Goal: Task Accomplishment & Management: Use online tool/utility

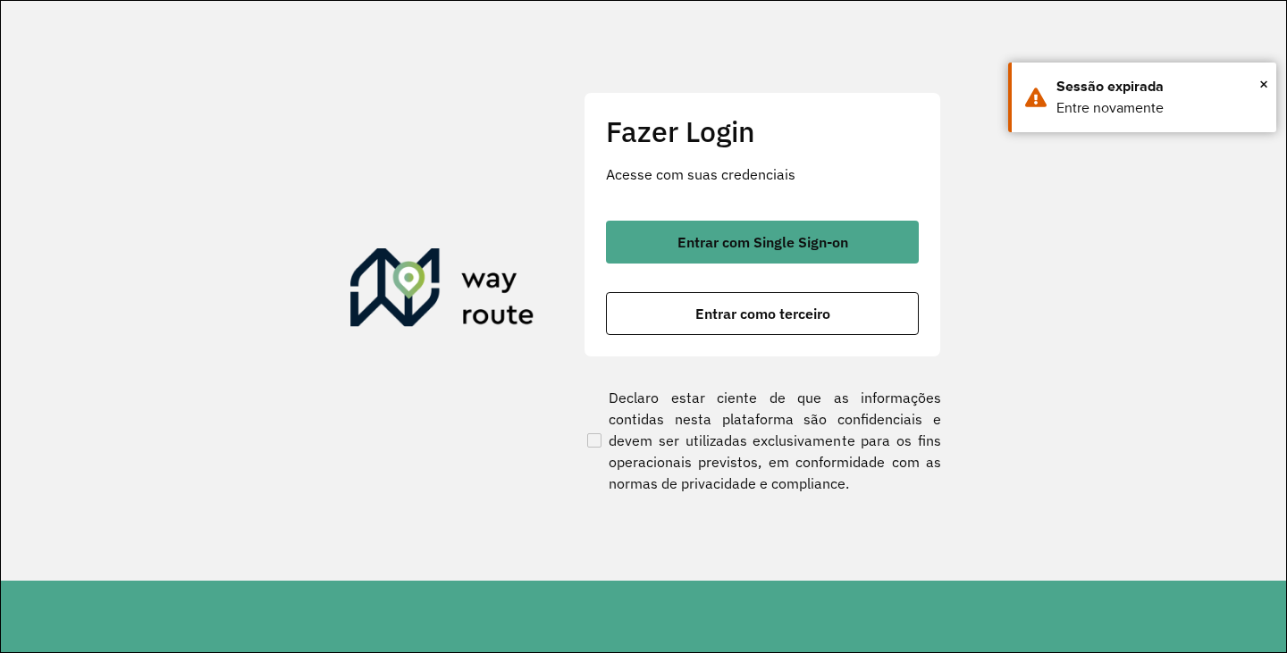
click at [745, 336] on div "Fazer Login Acesse com suas credenciais Entrar com Single Sign-on Entrar como t…" at bounding box center [763, 224] width 358 height 265
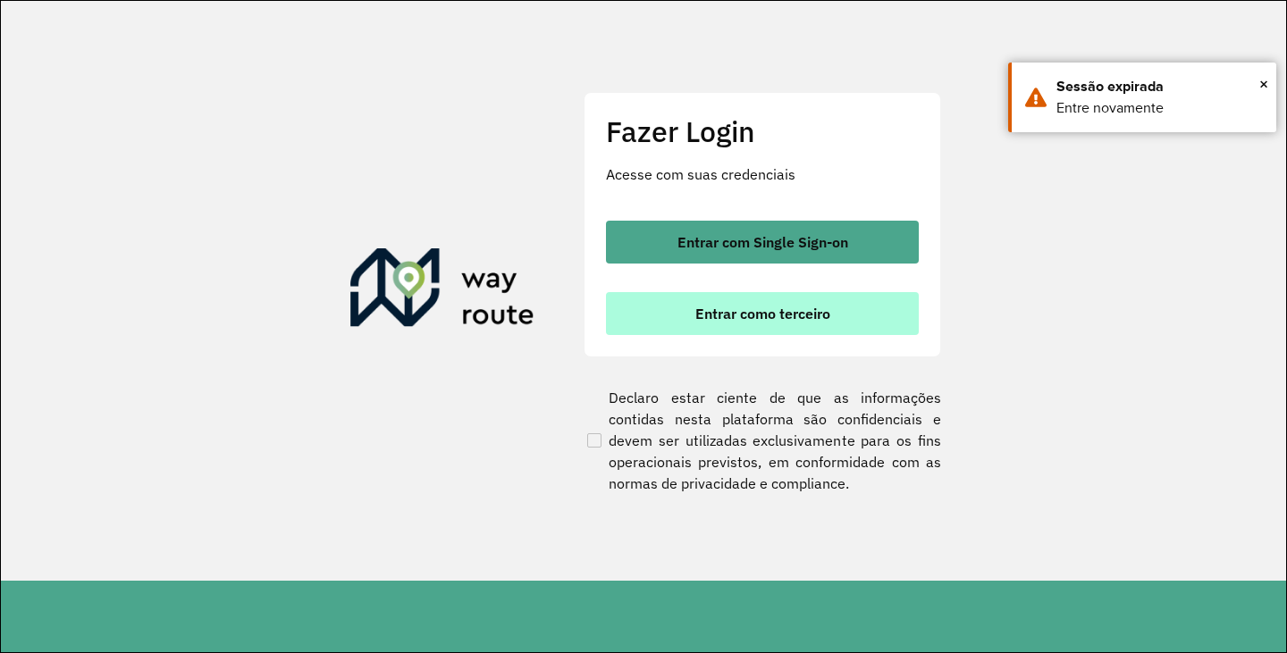
click at [760, 317] on span "Entrar como terceiro" at bounding box center [762, 314] width 135 height 14
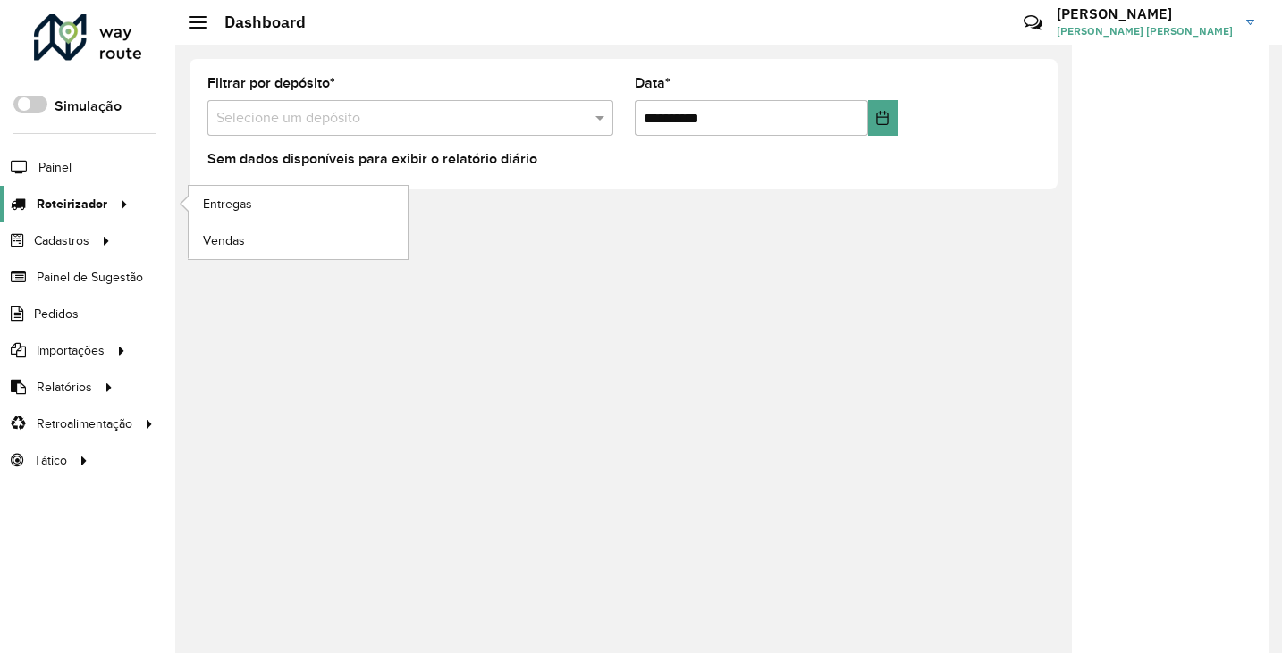
click at [109, 198] on div at bounding box center [120, 204] width 27 height 19
click at [227, 198] on span "Entregas" at bounding box center [228, 204] width 51 height 19
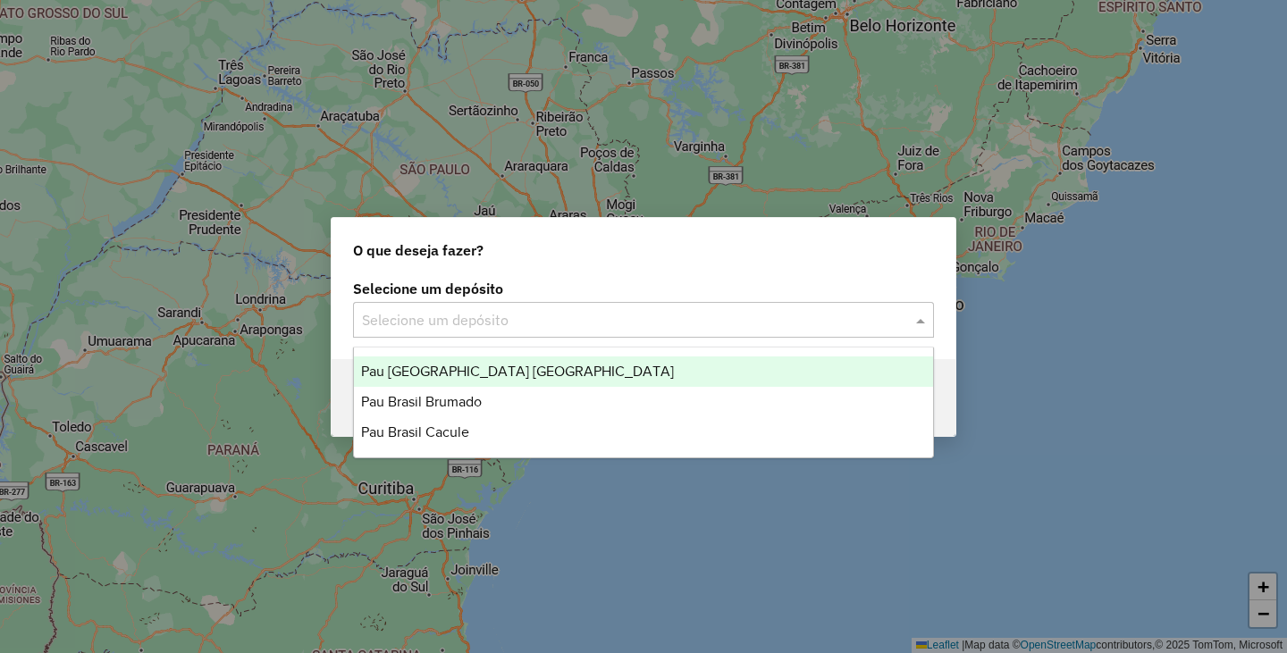
click at [619, 326] on input "text" at bounding box center [625, 320] width 527 height 21
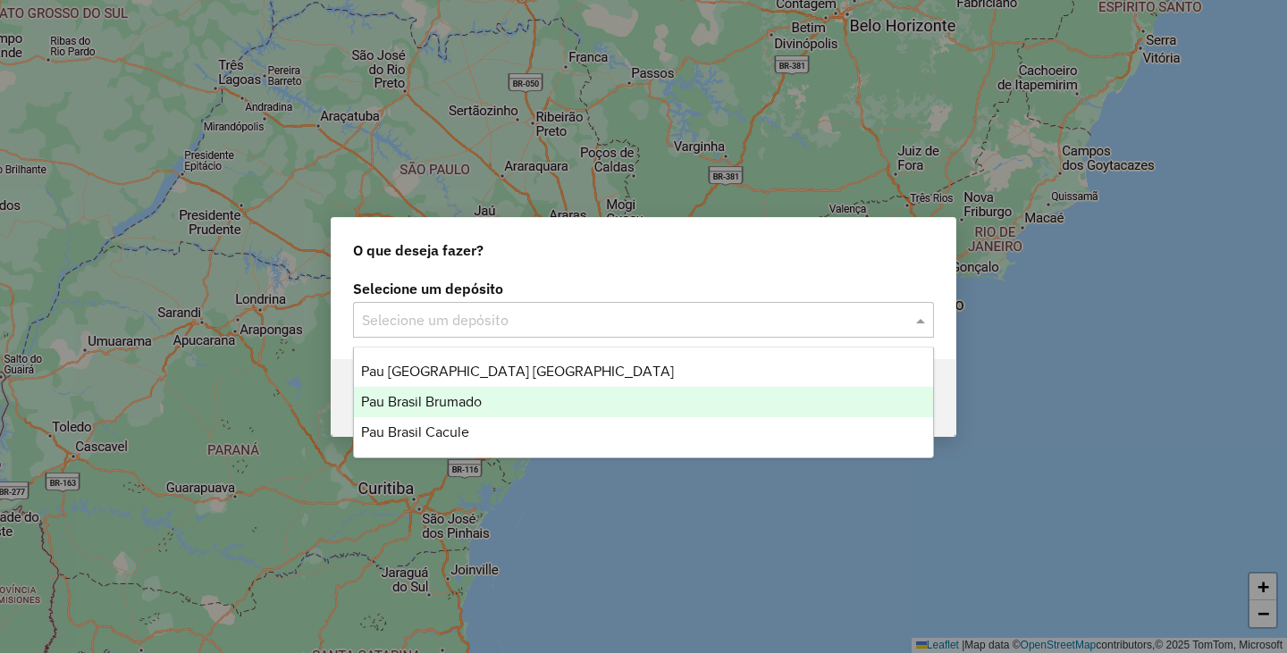
click at [498, 369] on span "Pau [GEOGRAPHIC_DATA] [GEOGRAPHIC_DATA]" at bounding box center [517, 371] width 313 height 15
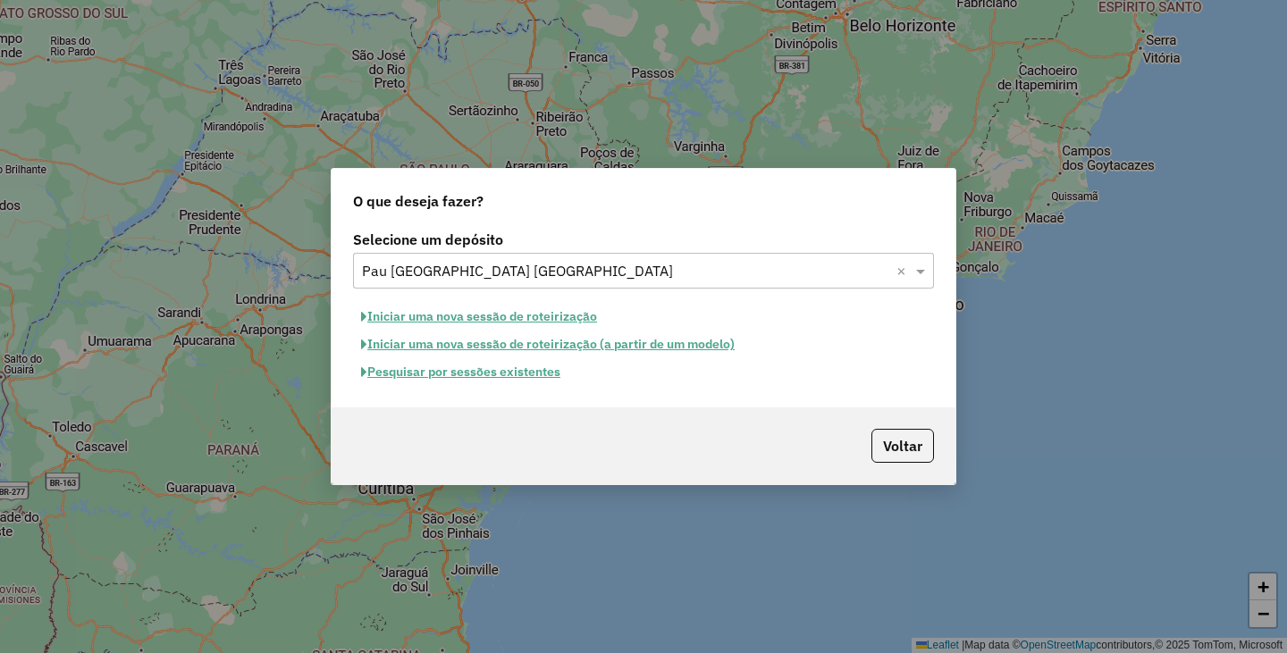
click at [524, 372] on button "Pesquisar por sessões existentes" at bounding box center [460, 372] width 215 height 28
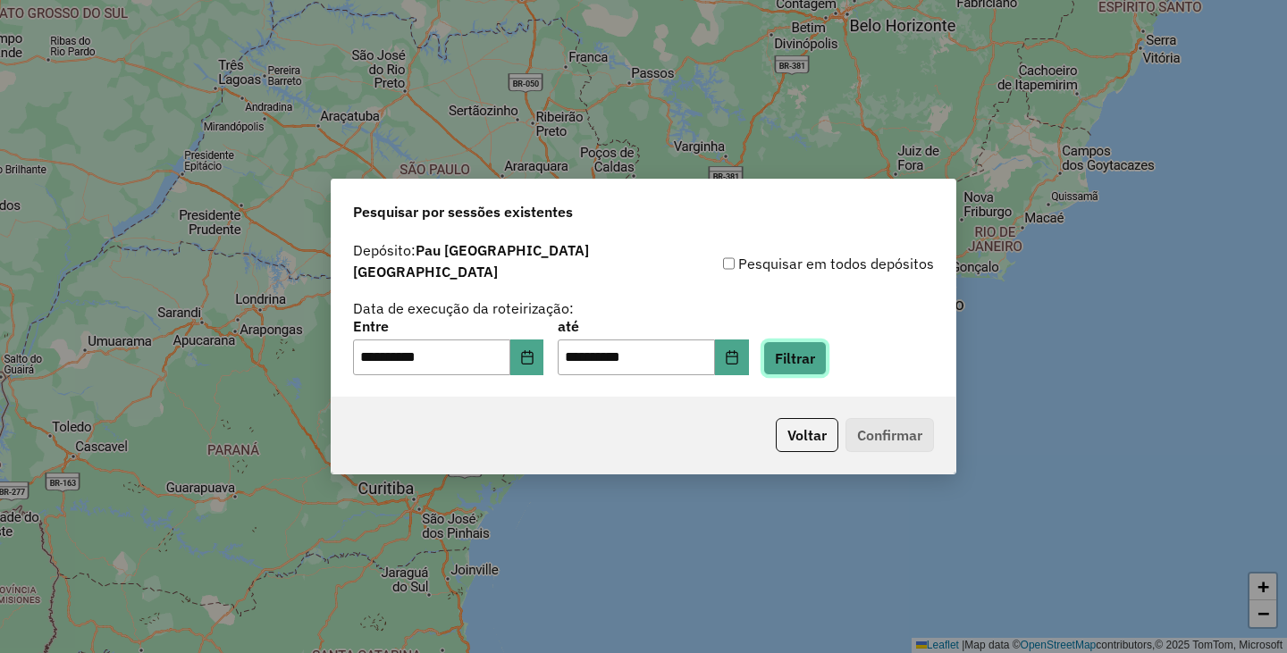
click at [810, 349] on button "Filtrar" at bounding box center [794, 358] width 63 height 34
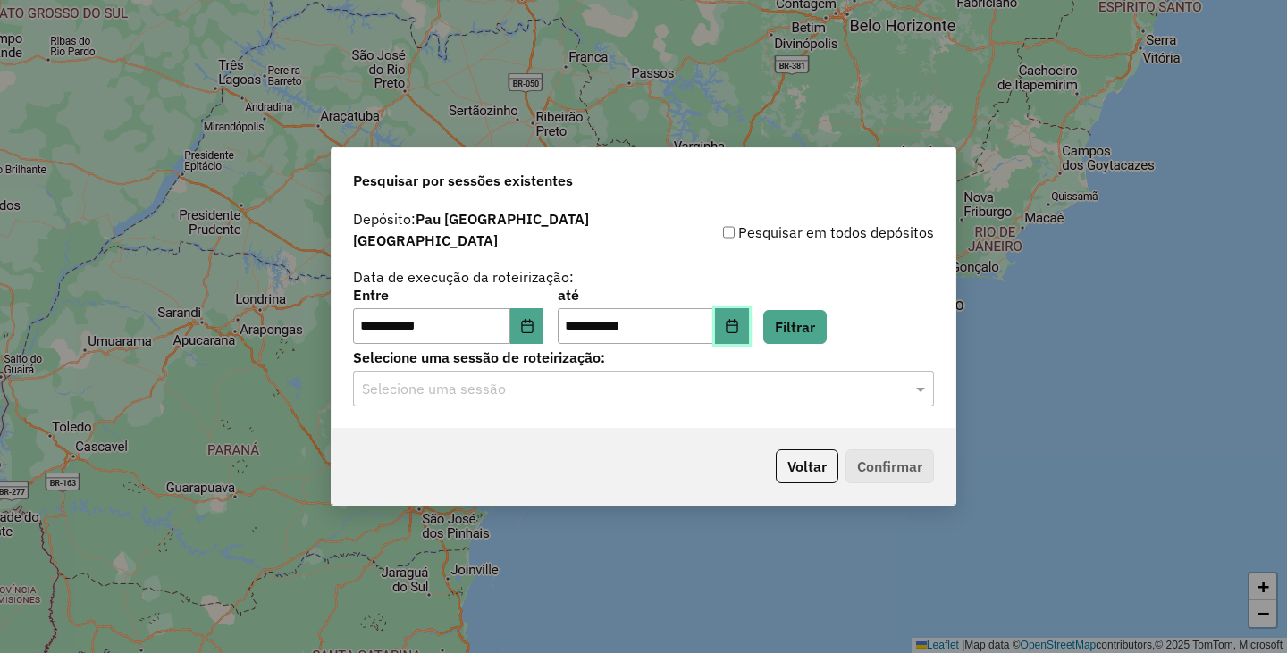
click at [737, 322] on icon "Choose Date" at bounding box center [732, 326] width 12 height 14
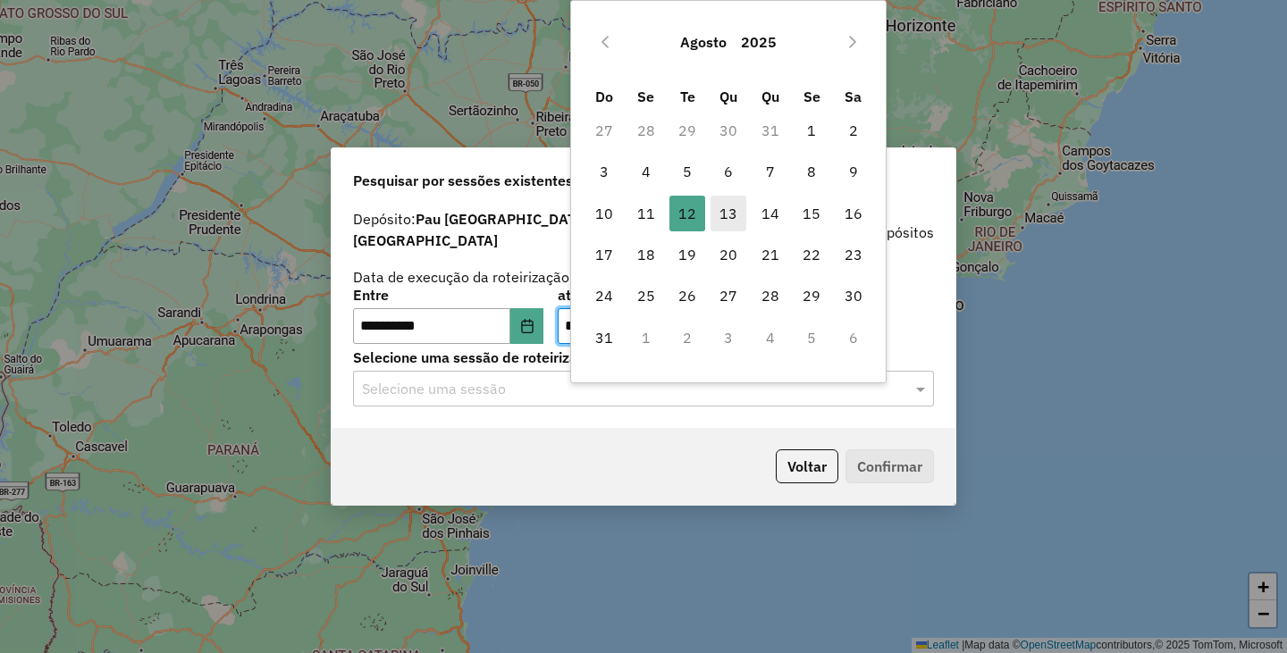
click at [731, 222] on span "13" at bounding box center [729, 214] width 36 height 36
type input "**********"
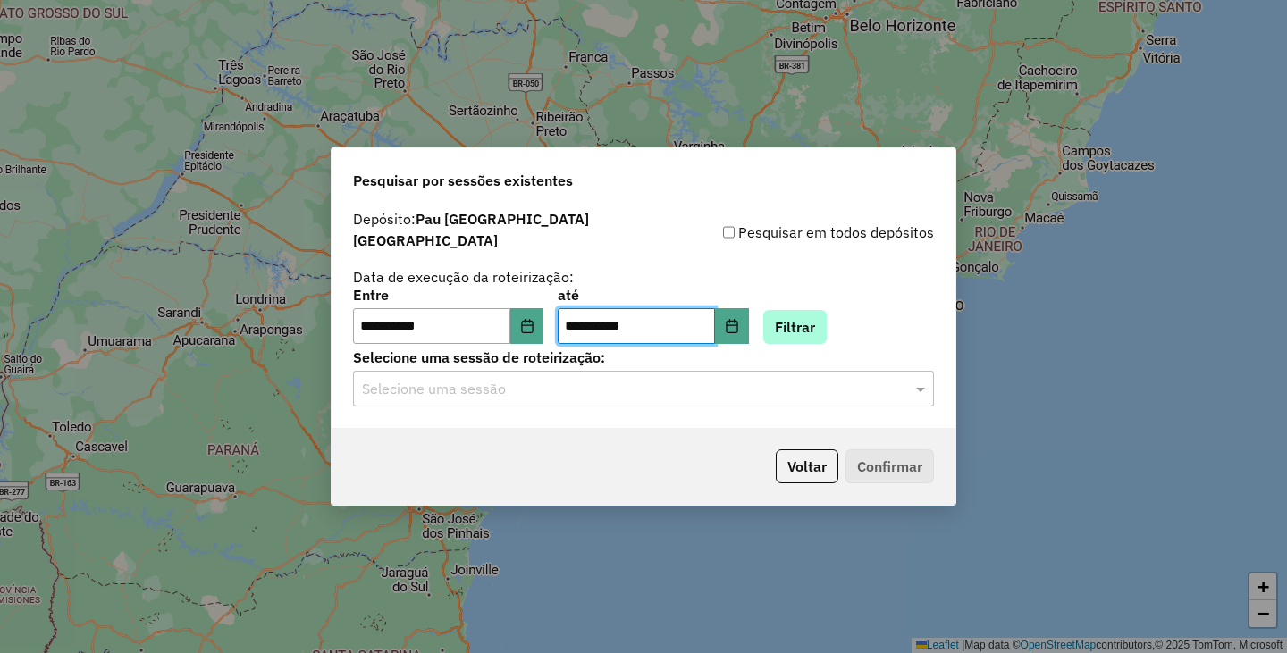
click at [852, 332] on div "**********" at bounding box center [643, 316] width 581 height 55
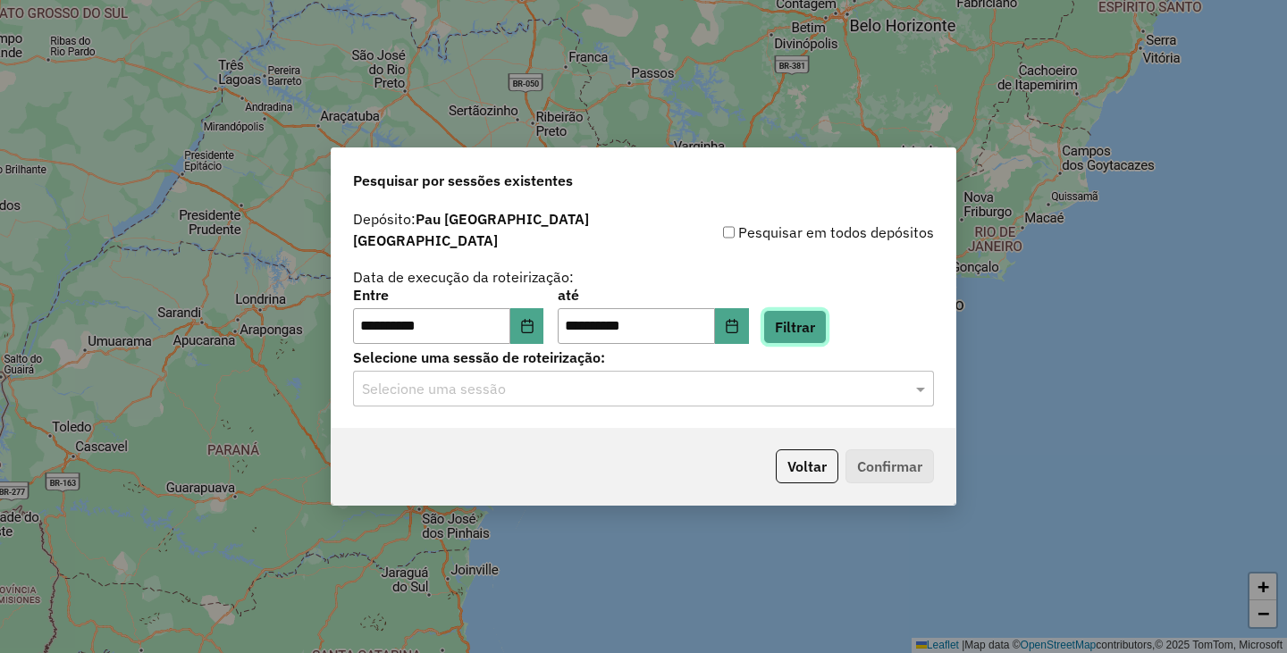
click at [827, 324] on button "Filtrar" at bounding box center [794, 327] width 63 height 34
click at [602, 390] on input "text" at bounding box center [625, 389] width 527 height 21
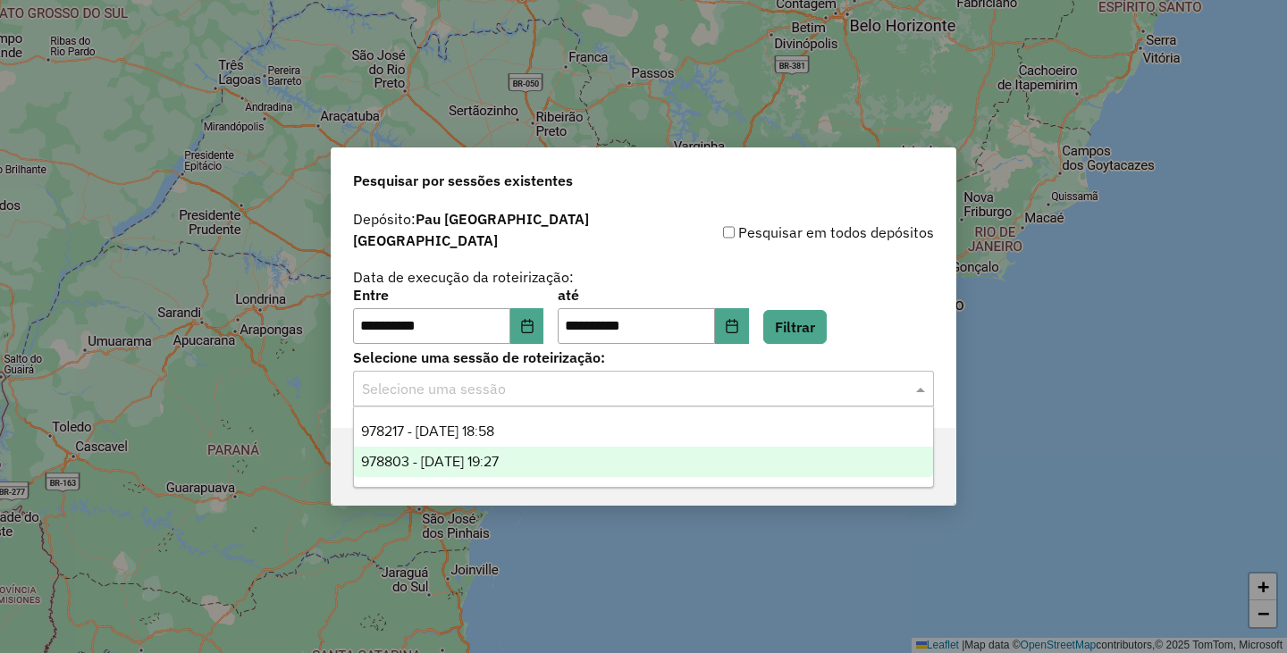
click at [462, 460] on span "978803 - [DATE] 19:27" at bounding box center [430, 461] width 138 height 15
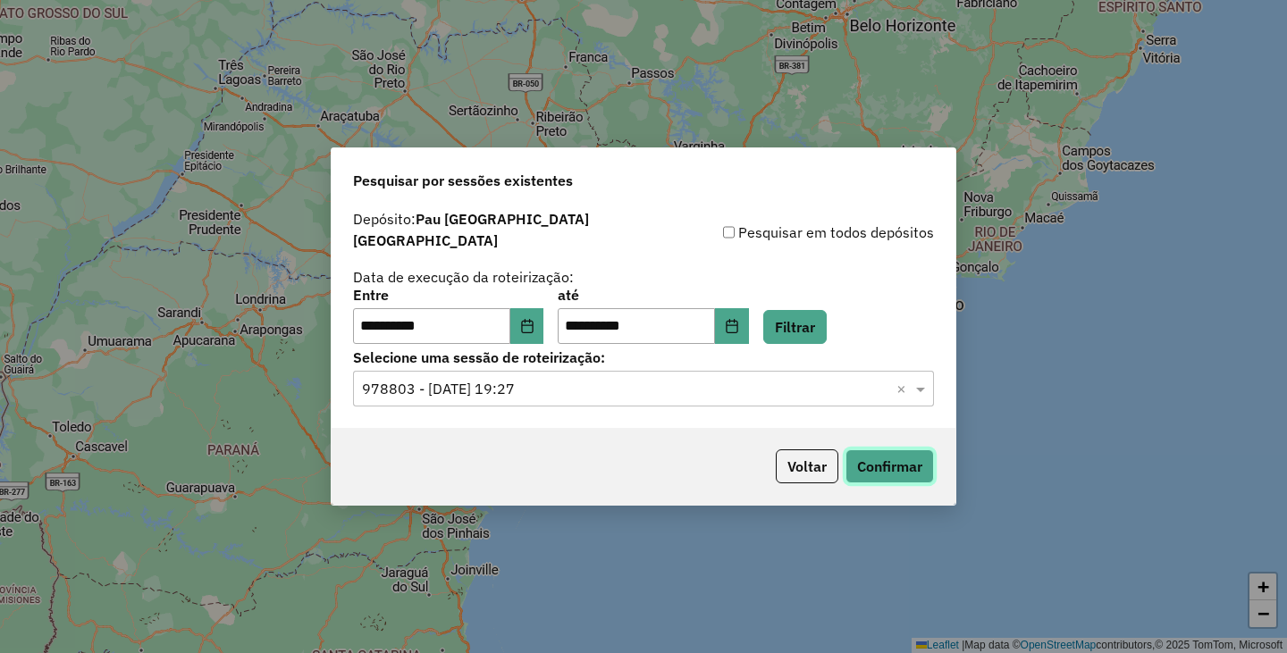
click at [873, 459] on button "Confirmar" at bounding box center [890, 467] width 88 height 34
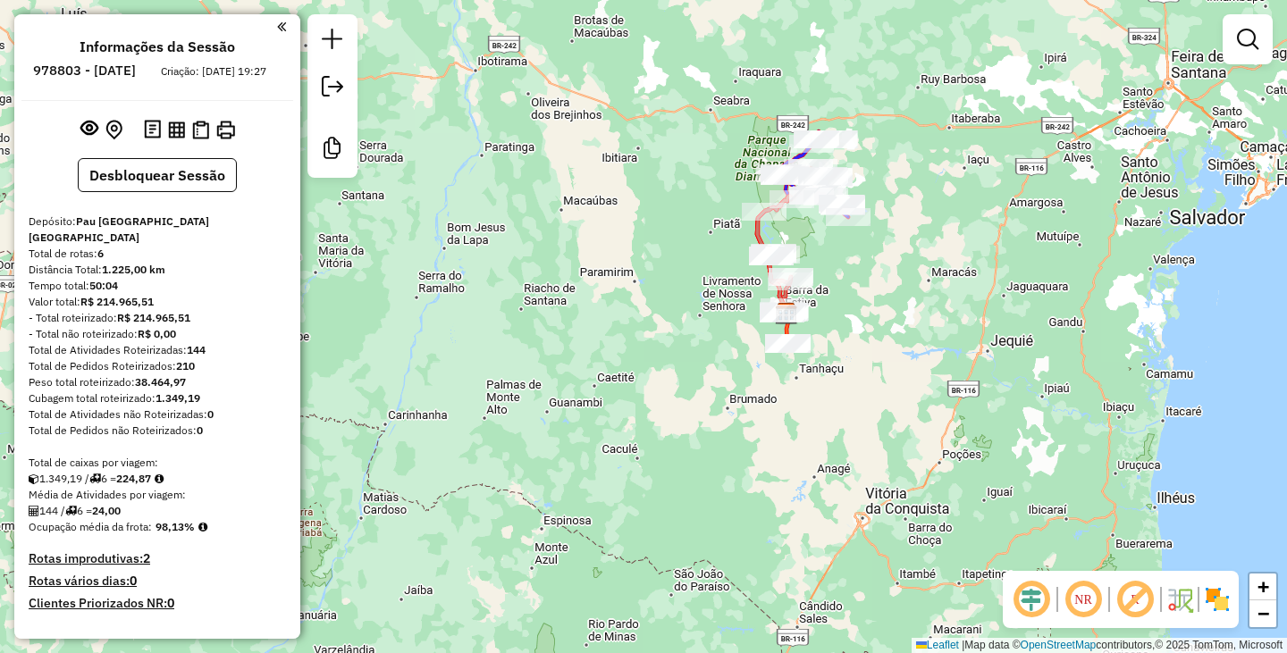
drag, startPoint x: 913, startPoint y: 254, endPoint x: 858, endPoint y: 405, distance: 160.6
click at [858, 405] on div "Janela de atendimento Grade de atendimento Capacidade Transportadoras Veículos …" at bounding box center [643, 326] width 1287 height 653
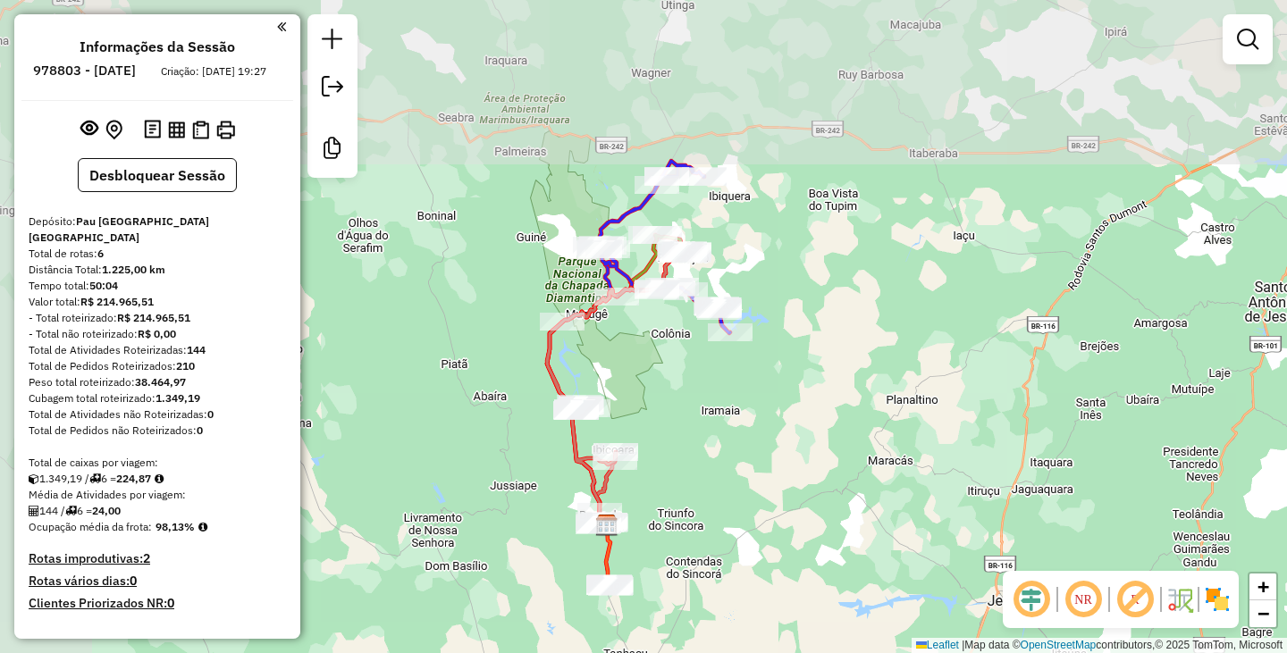
drag, startPoint x: 705, startPoint y: 283, endPoint x: 822, endPoint y: 493, distance: 239.7
click at [822, 493] on div "Janela de atendimento Grade de atendimento Capacidade Transportadoras Veículos …" at bounding box center [643, 326] width 1287 height 653
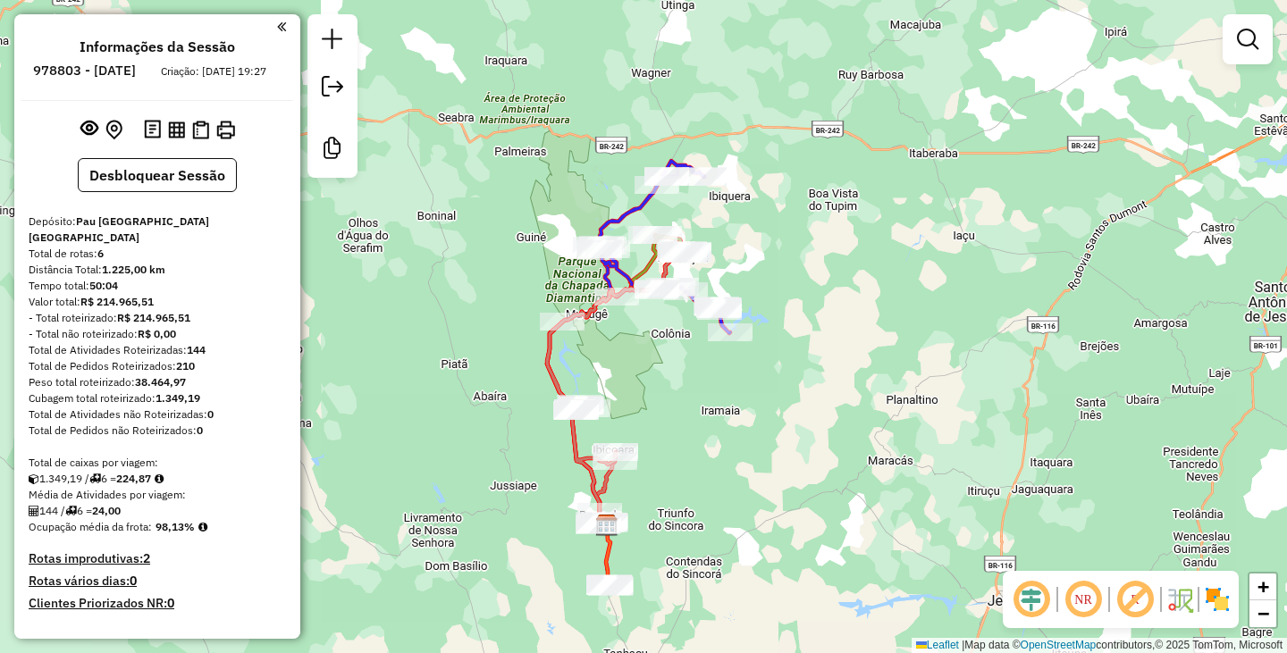
drag, startPoint x: 792, startPoint y: 487, endPoint x: 792, endPoint y: 408, distance: 78.7
click at [792, 408] on div "Janela de atendimento Grade de atendimento Capacidade Transportadoras Veículos …" at bounding box center [643, 326] width 1287 height 653
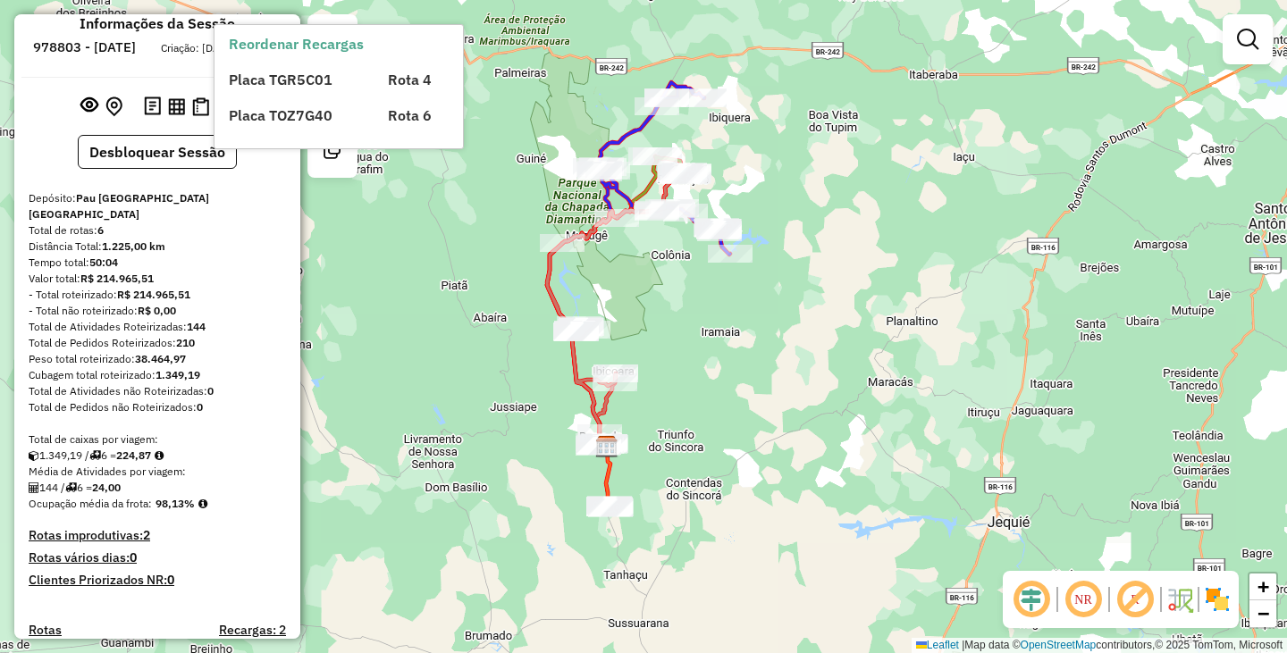
scroll to position [21, 0]
